Goal: Find specific page/section: Find specific page/section

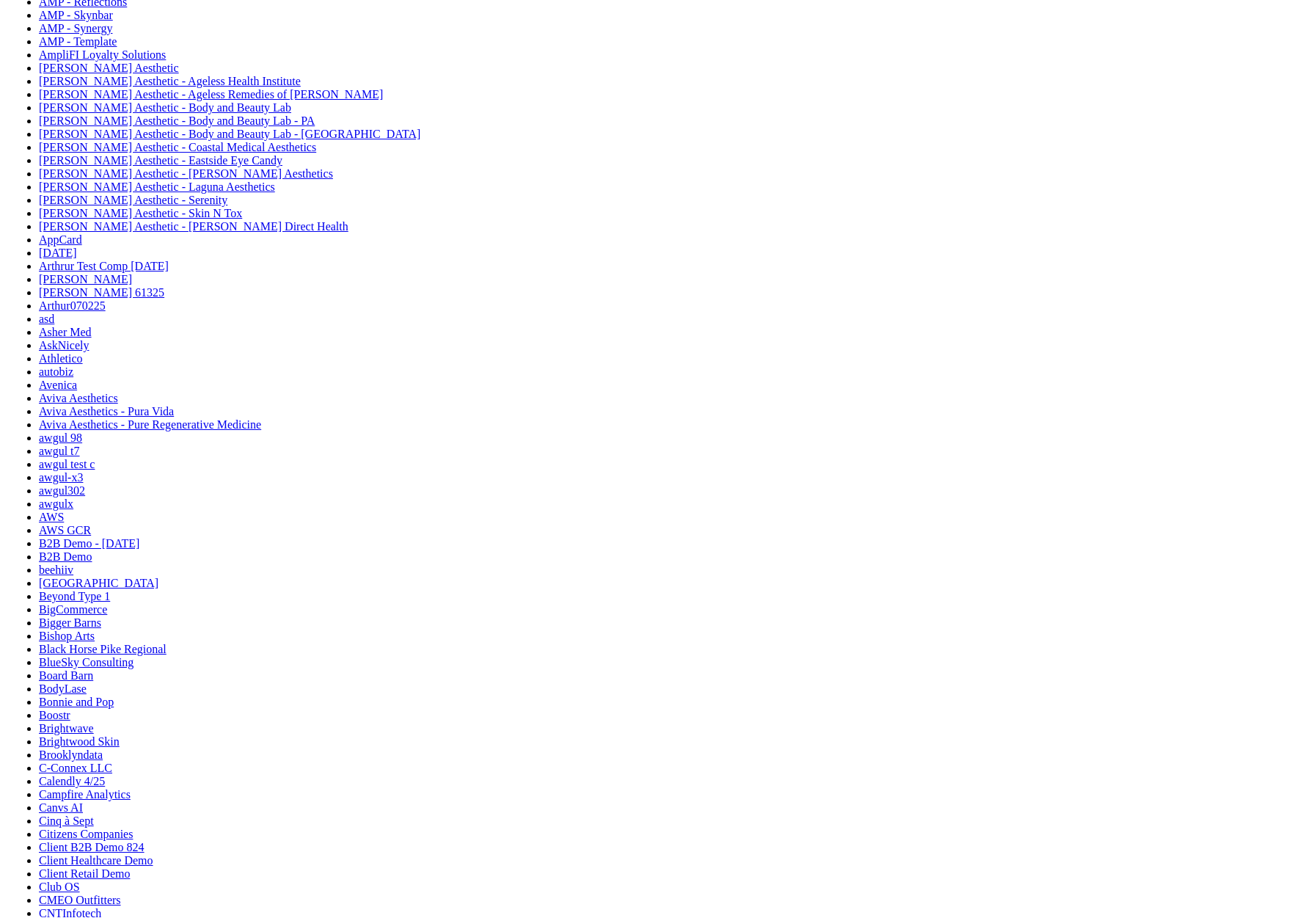
scroll to position [531, 0]
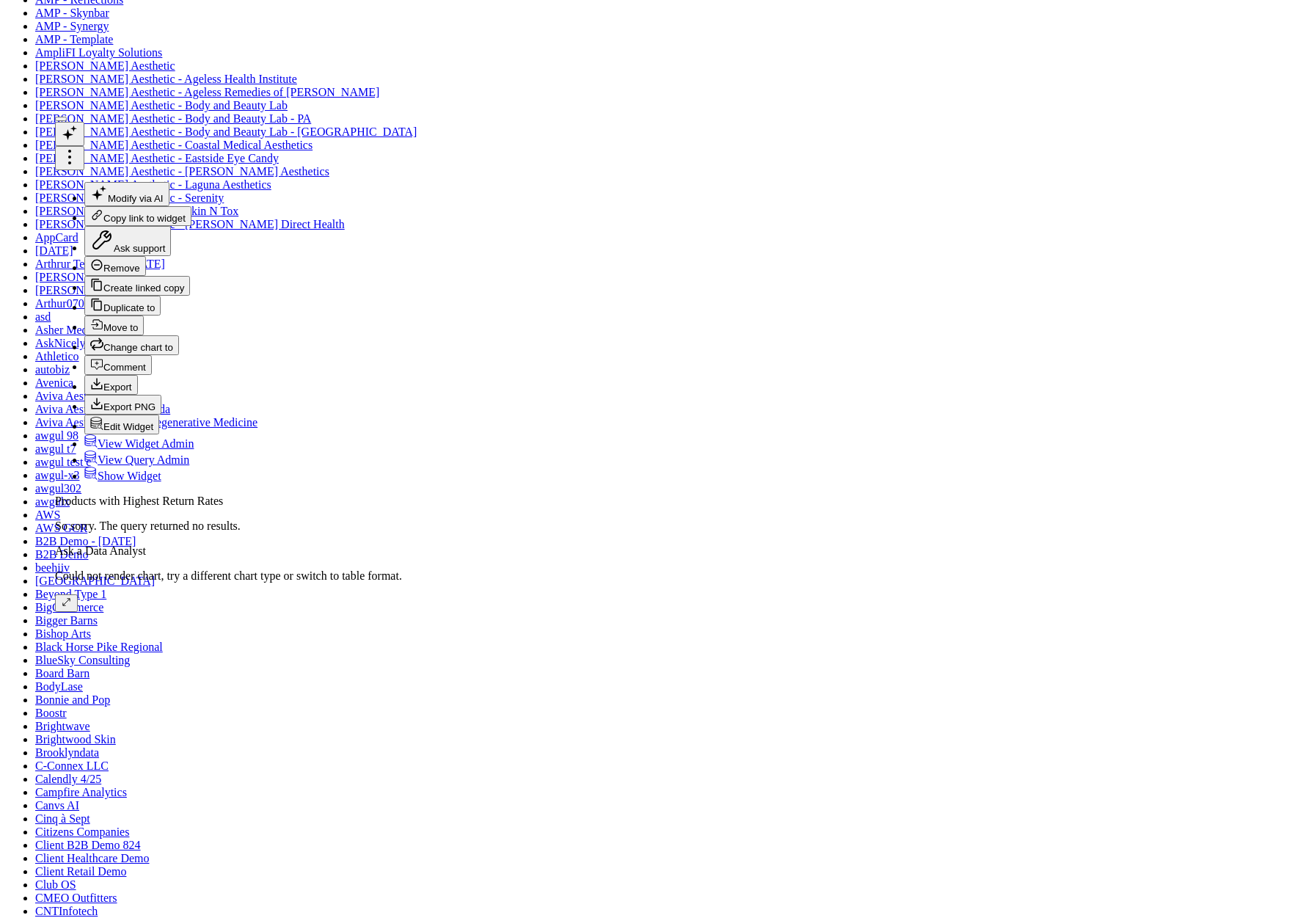
drag, startPoint x: 742, startPoint y: 412, endPoint x: 1001, endPoint y: 408, distance: 259.0
copy div "shopify_shopify_osk.transformed_order_line"
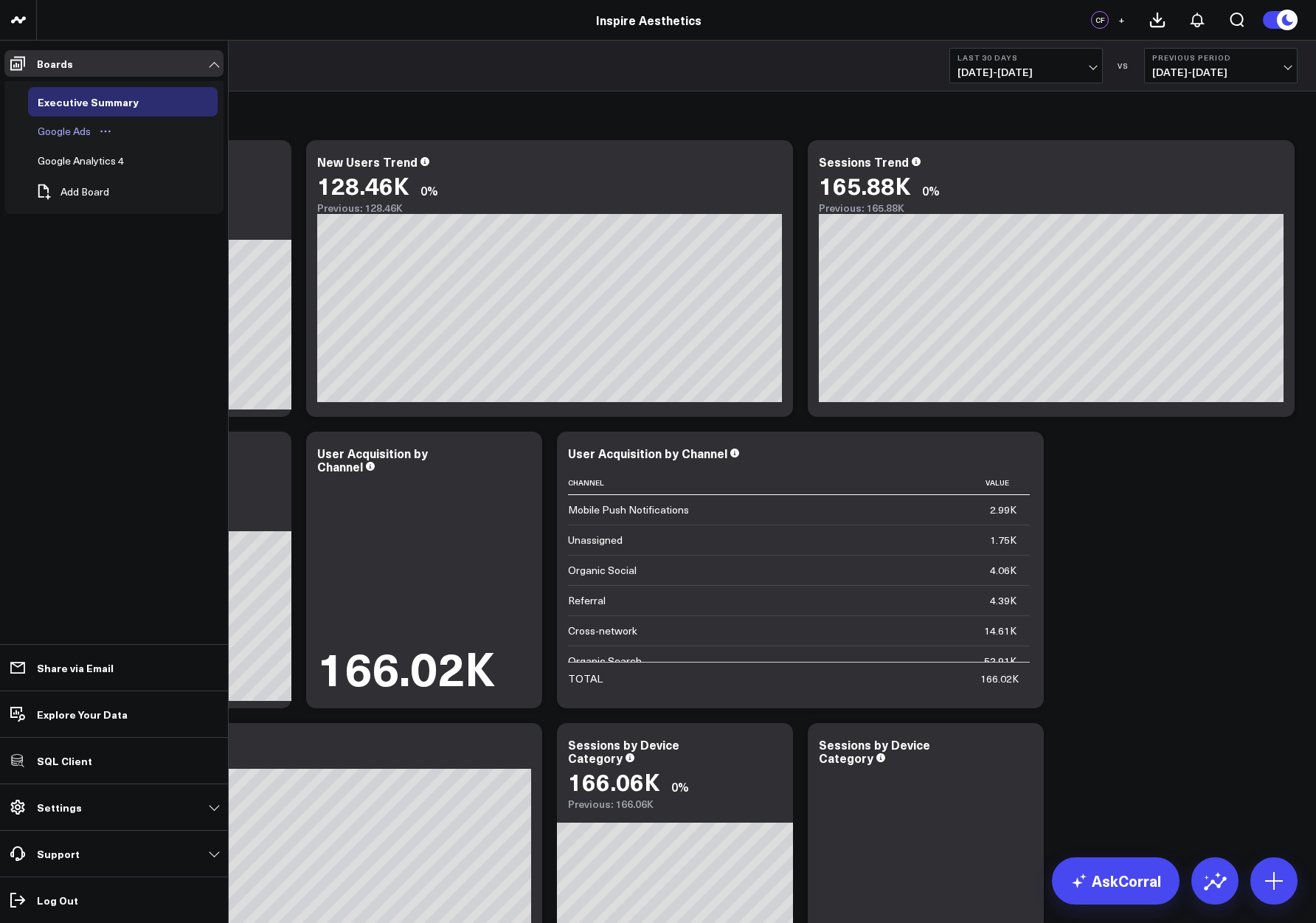
click at [60, 134] on div "Google Ads" at bounding box center [64, 131] width 61 height 17
